Goal: Task Accomplishment & Management: Manage account settings

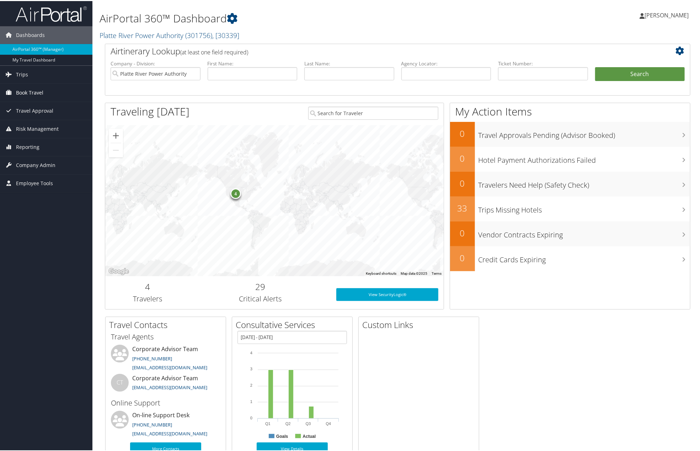
click at [34, 88] on span "Book Travel" at bounding box center [29, 92] width 27 height 18
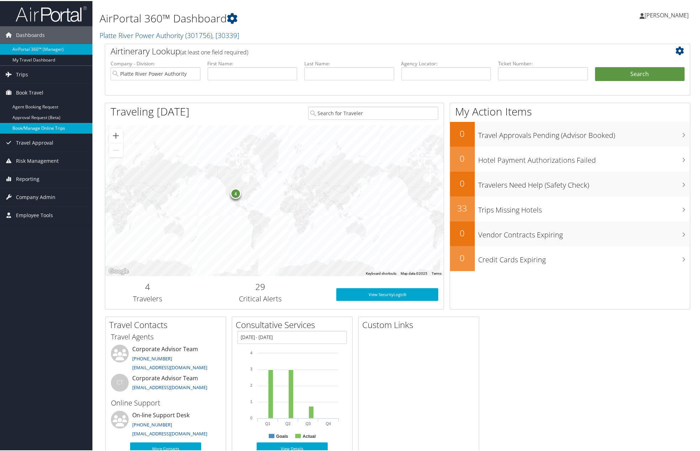
click at [30, 129] on link "Book/Manage Online Trips" at bounding box center [46, 127] width 92 height 11
click at [33, 129] on link "Book/Manage Online Trips" at bounding box center [46, 127] width 92 height 11
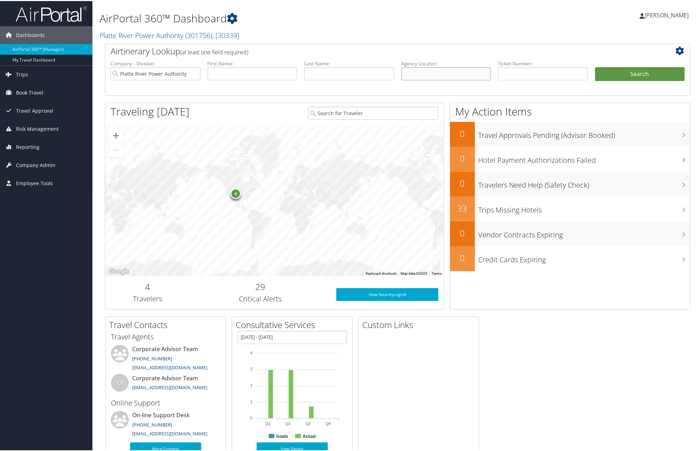
click at [441, 71] on input "text" at bounding box center [446, 72] width 90 height 13
paste input "DPHQ30"
type input "DPHQ30"
click at [618, 78] on button "Search" at bounding box center [640, 73] width 90 height 14
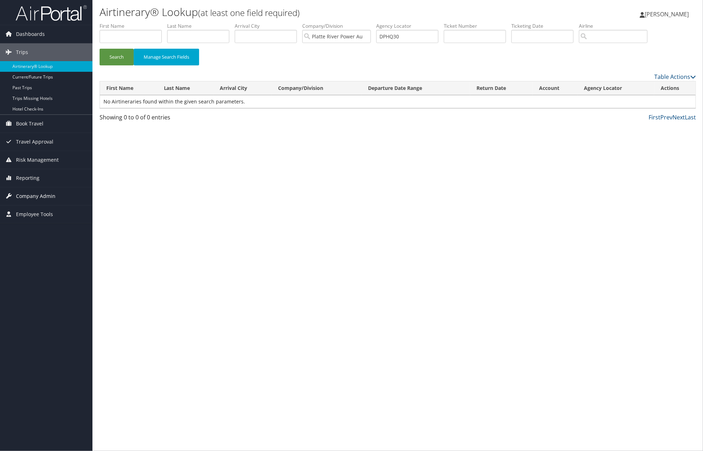
drag, startPoint x: 36, startPoint y: 213, endPoint x: 27, endPoint y: 191, distance: 23.5
drag, startPoint x: 27, startPoint y: 191, endPoint x: 20, endPoint y: 194, distance: 8.4
click at [20, 194] on span "Company Admin" at bounding box center [35, 196] width 39 height 18
drag, startPoint x: 400, startPoint y: 258, endPoint x: 437, endPoint y: 121, distance: 142.2
click at [400, 257] on div "Airtinerary® Lookup (at least one field required) Chloe Chabot Chloe Chabot My …" at bounding box center [397, 225] width 610 height 451
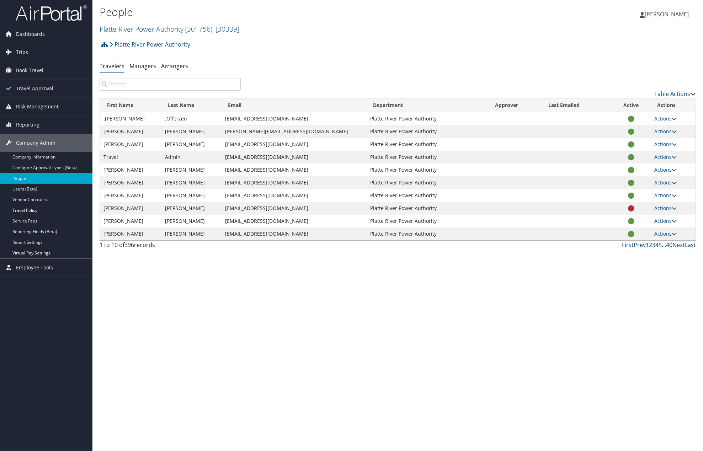
click at [135, 81] on input "search" at bounding box center [170, 84] width 141 height 13
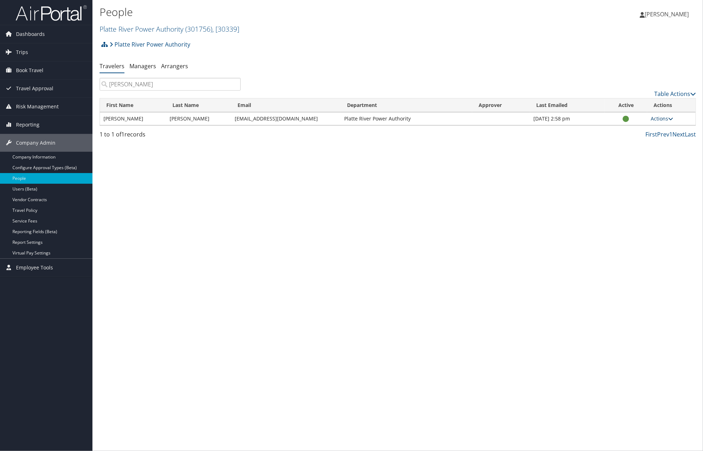
type input "jarrod cody"
click at [658, 118] on link "Actions" at bounding box center [661, 118] width 22 height 7
click at [657, 138] on link "View Profile" at bounding box center [639, 141] width 65 height 12
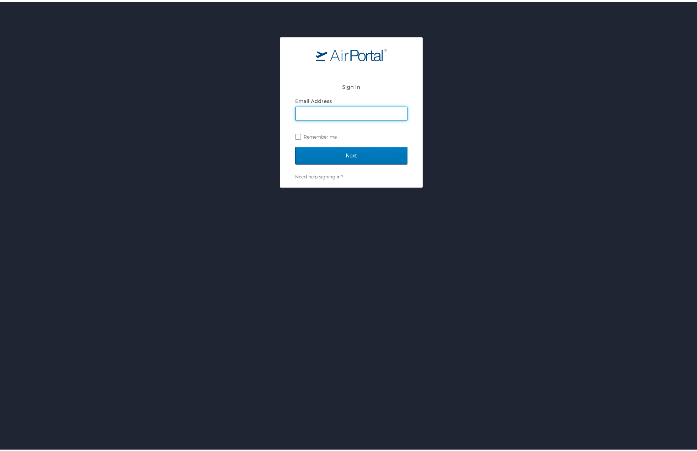
click at [319, 103] on div "Email Address" at bounding box center [351, 99] width 112 height 11
click at [321, 110] on input "Email Address" at bounding box center [352, 112] width 112 height 14
type input "chabotc@prpa.org"
click at [350, 156] on input "Next" at bounding box center [351, 154] width 112 height 18
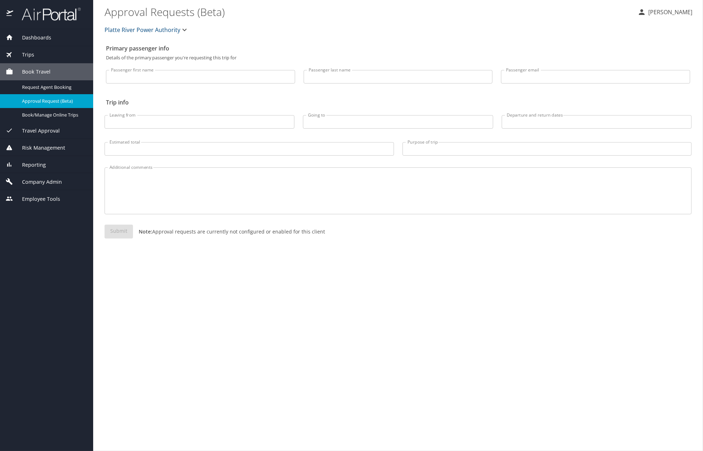
click at [174, 25] on span "Platte River Power Authority" at bounding box center [142, 30] width 76 height 10
click at [174, 25] on div at bounding box center [351, 225] width 703 height 451
click at [47, 179] on span "Company Admin" at bounding box center [37, 182] width 49 height 8
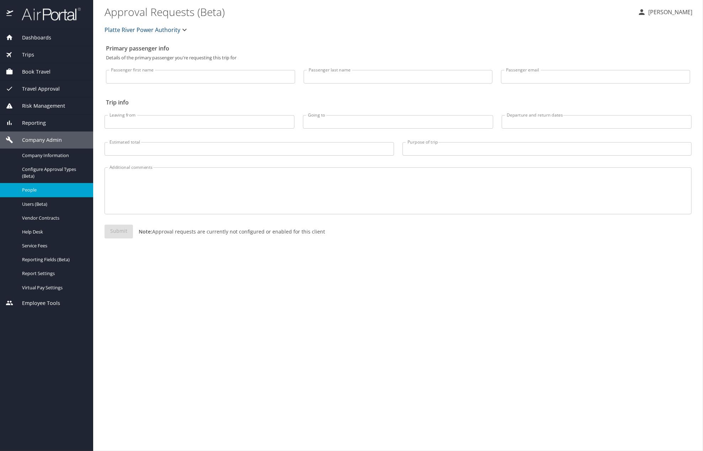
click at [27, 191] on span "People" at bounding box center [53, 190] width 63 height 7
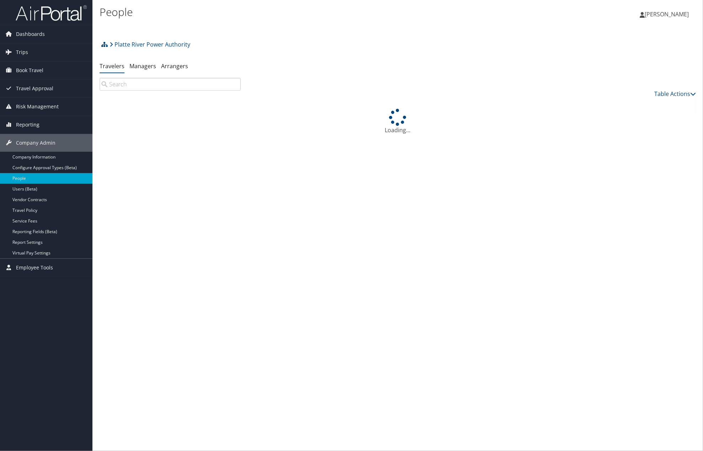
click at [141, 82] on input "search" at bounding box center [170, 84] width 141 height 13
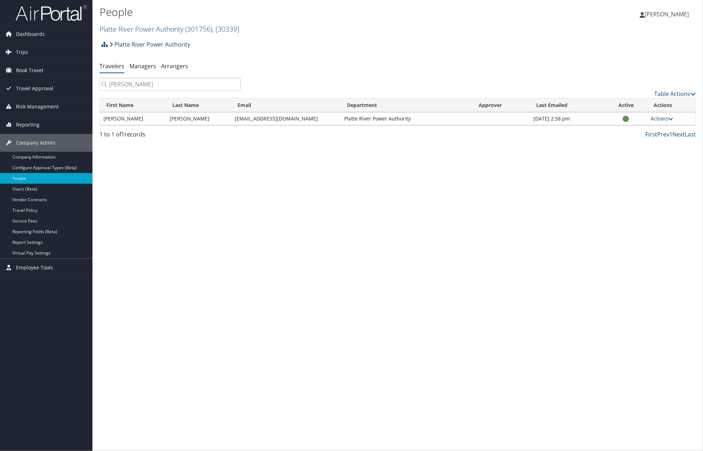
type input "[PERSON_NAME]"
drag, startPoint x: 660, startPoint y: 117, endPoint x: 664, endPoint y: 117, distance: 4.6
click at [660, 117] on link "Actions" at bounding box center [661, 118] width 22 height 7
click at [660, 138] on link "View Profile" at bounding box center [639, 141] width 65 height 12
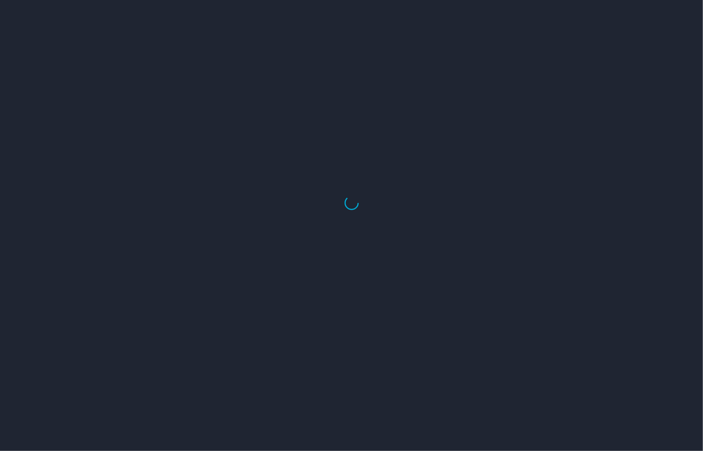
select select "US"
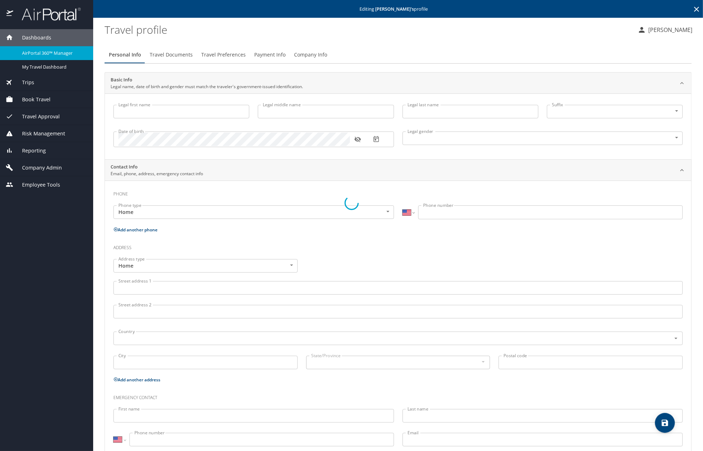
type input "[PERSON_NAME]"
type input "[DEMOGRAPHIC_DATA]"
type input "[PERSON_NAME]"
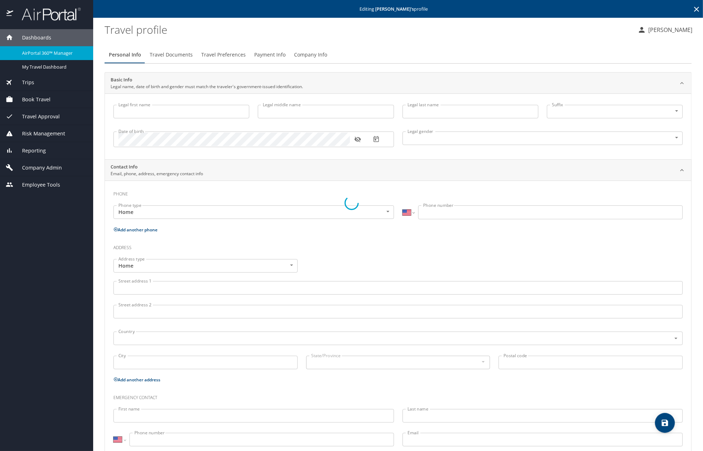
type input "[PERSON_NAME]"
select select "PS"
type input "7753822"
select select "US"
select select "PS"
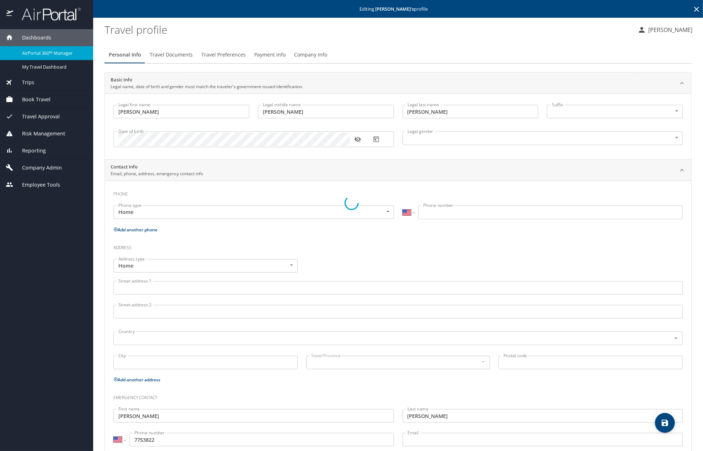
select select "PS"
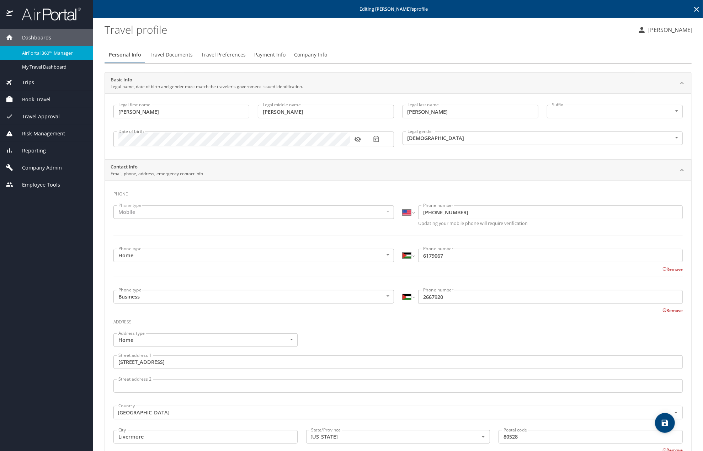
click at [237, 59] on span "Travel Preferences" at bounding box center [223, 54] width 44 height 9
